Goal: Information Seeking & Learning: Check status

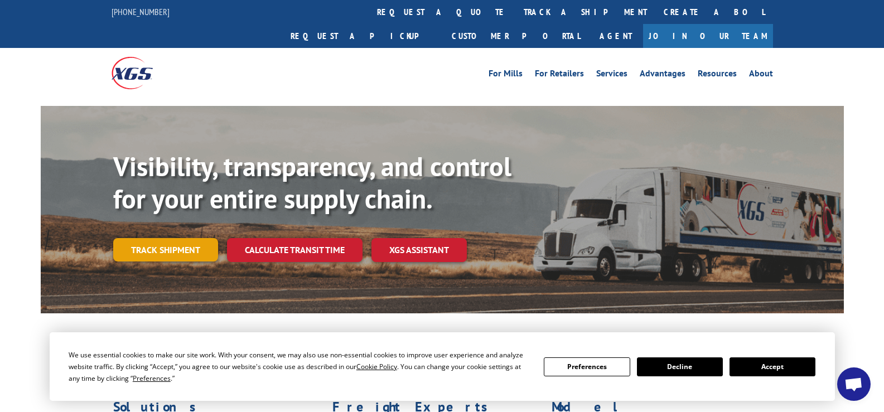
click at [181, 238] on link "Track shipment" at bounding box center [165, 249] width 105 height 23
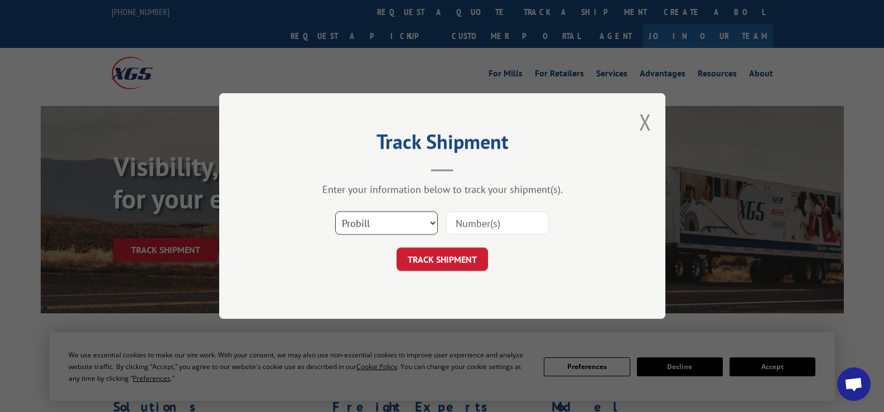
click at [430, 223] on select "Select category... Probill BOL PO" at bounding box center [386, 222] width 103 height 23
select select "bol"
click at [335, 211] on select "Select category... Probill BOL PO" at bounding box center [386, 222] width 103 height 23
click at [470, 226] on input at bounding box center [497, 222] width 103 height 23
type input "54394250"
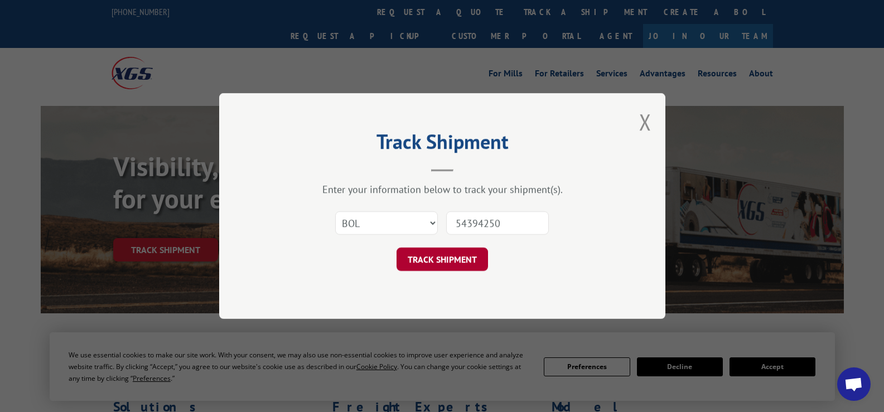
click at [450, 260] on button "TRACK SHIPMENT" at bounding box center [442, 259] width 91 height 23
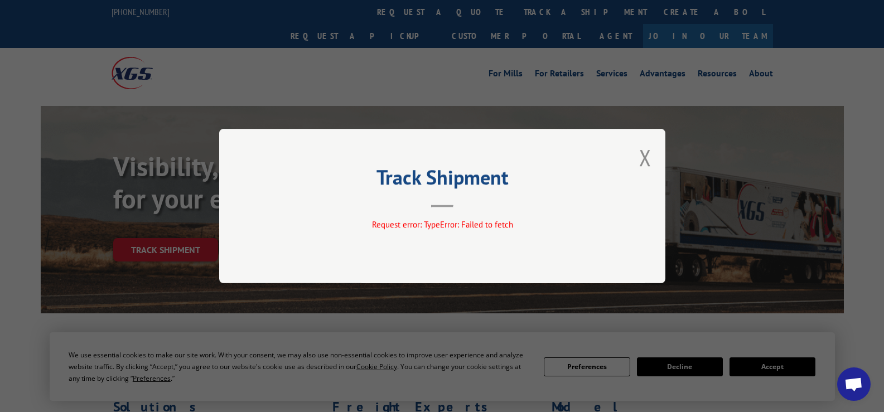
click at [638, 148] on div "Track Shipment Request error: TypeError: Failed to fetch" at bounding box center [442, 206] width 446 height 154
click at [642, 158] on button "Close modal" at bounding box center [645, 158] width 12 height 30
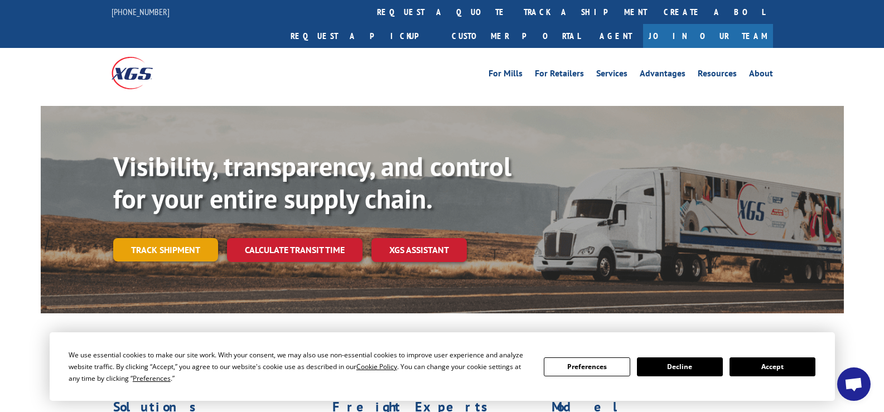
click at [159, 238] on link "Track shipment" at bounding box center [165, 249] width 105 height 23
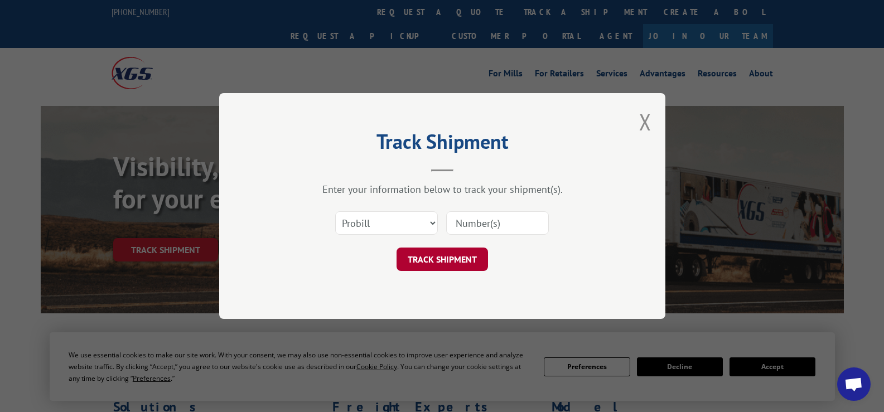
click at [462, 264] on button "TRACK SHIPMENT" at bounding box center [442, 259] width 91 height 23
click at [500, 207] on div "Select category... Probill BOL PO This field is required" at bounding box center [442, 223] width 335 height 37
click at [497, 216] on input at bounding box center [497, 222] width 103 height 23
type input "54394250"
click at [438, 258] on button "TRACK SHIPMENT" at bounding box center [442, 259] width 91 height 23
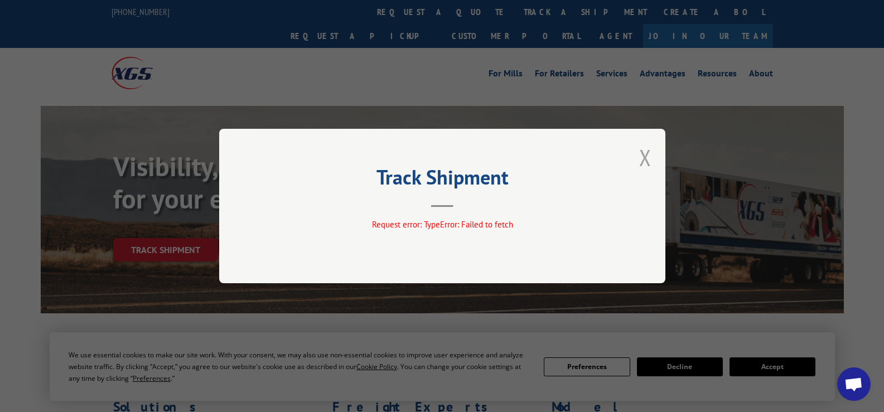
click at [646, 153] on button "Close modal" at bounding box center [645, 158] width 12 height 30
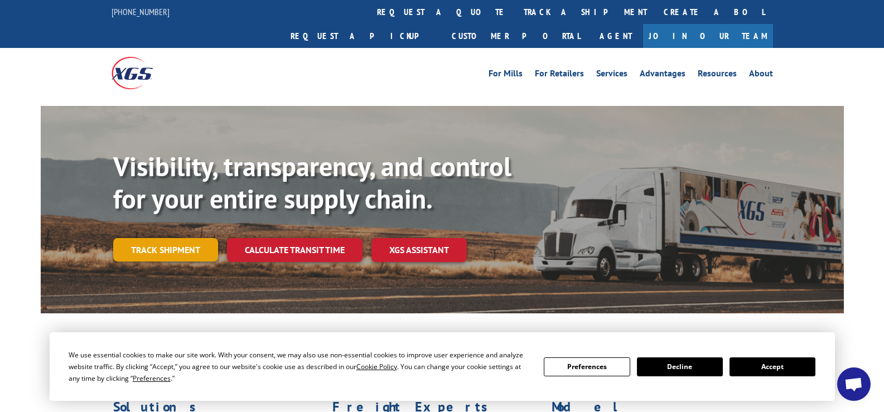
click at [184, 238] on link "Track shipment" at bounding box center [165, 249] width 105 height 23
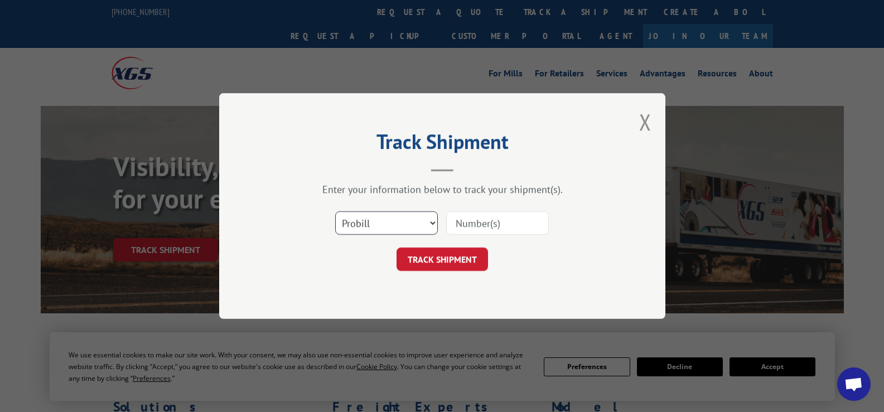
click at [384, 218] on select "Select category... Probill BOL PO" at bounding box center [386, 222] width 103 height 23
select select "bol"
click at [335, 211] on select "Select category... Probill BOL PO" at bounding box center [386, 222] width 103 height 23
click at [474, 215] on input at bounding box center [497, 222] width 103 height 23
type input "54394250"
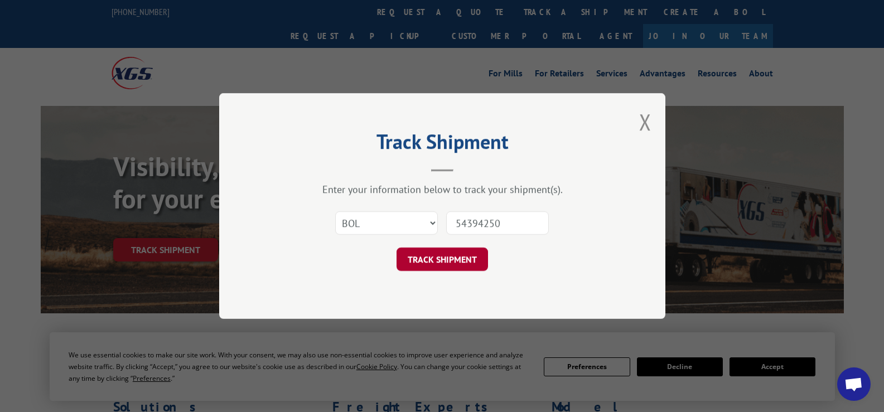
click at [455, 250] on button "TRACK SHIPMENT" at bounding box center [442, 259] width 91 height 23
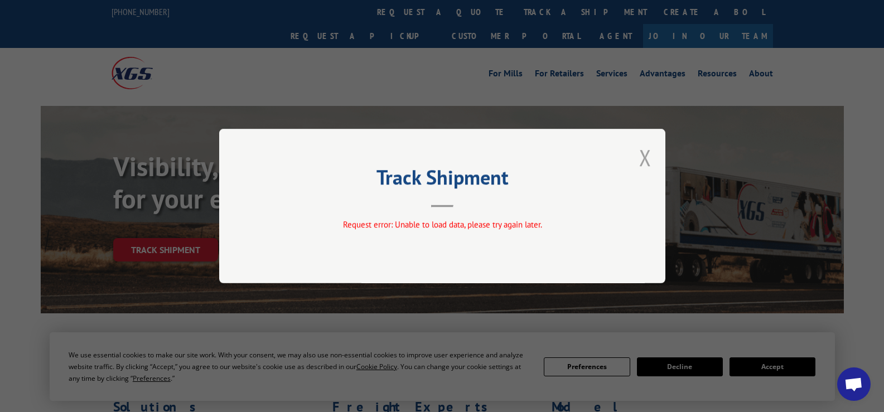
click at [646, 157] on button "Close modal" at bounding box center [645, 158] width 12 height 30
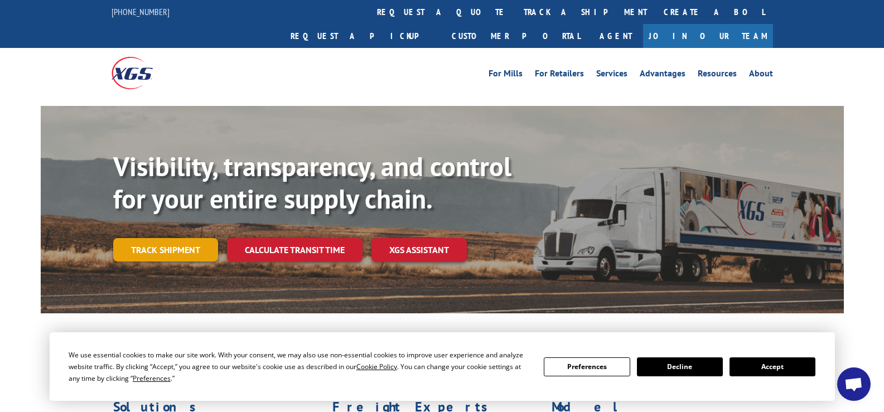
click at [164, 238] on link "Track shipment" at bounding box center [165, 249] width 105 height 23
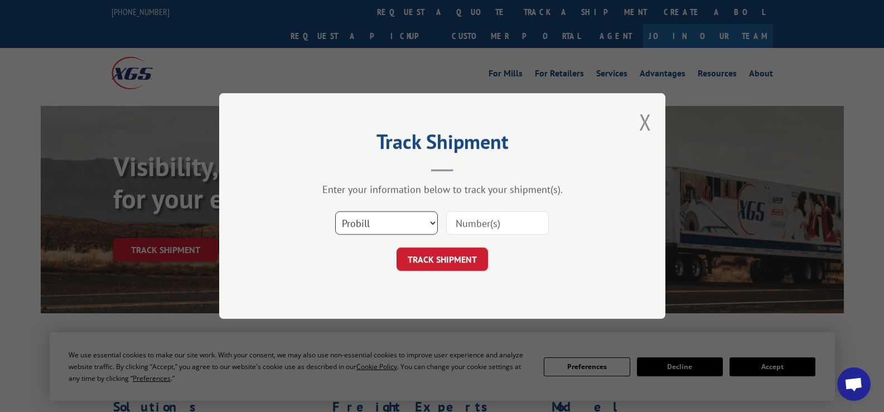
click at [413, 223] on select "Select category... Probill BOL PO" at bounding box center [386, 222] width 103 height 23
select select "bol"
click at [335, 211] on select "Select category... Probill BOL PO" at bounding box center [386, 222] width 103 height 23
click at [492, 221] on input at bounding box center [497, 222] width 103 height 23
type input "54394250"
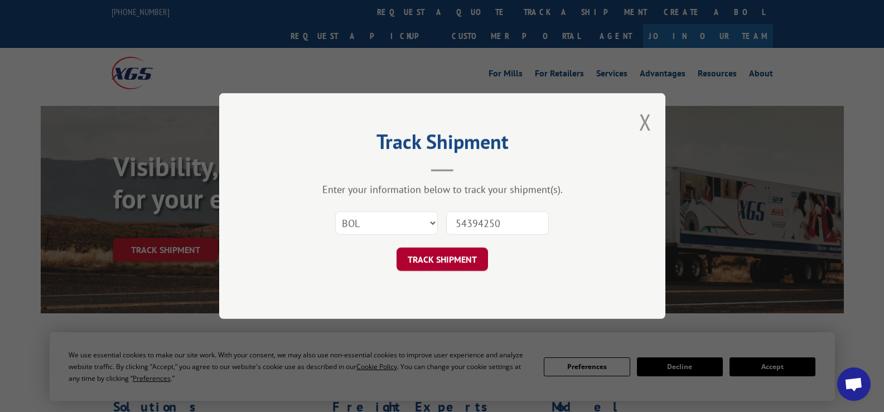
click at [445, 260] on button "TRACK SHIPMENT" at bounding box center [442, 259] width 91 height 23
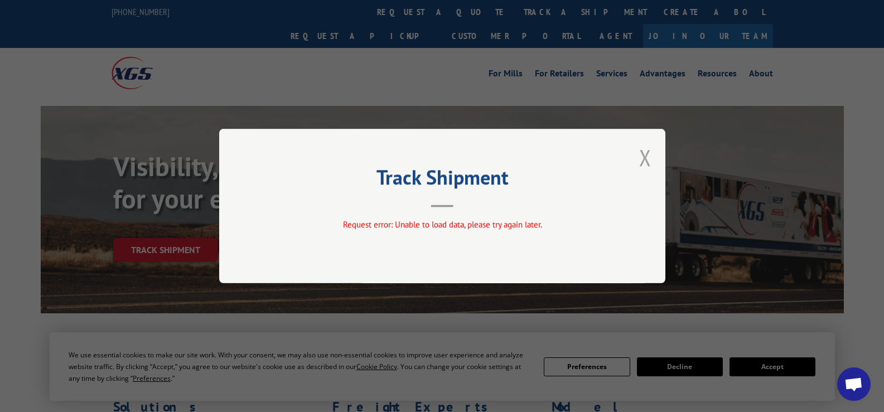
click at [645, 151] on button "Close modal" at bounding box center [645, 158] width 12 height 30
